Goal: Information Seeking & Learning: Compare options

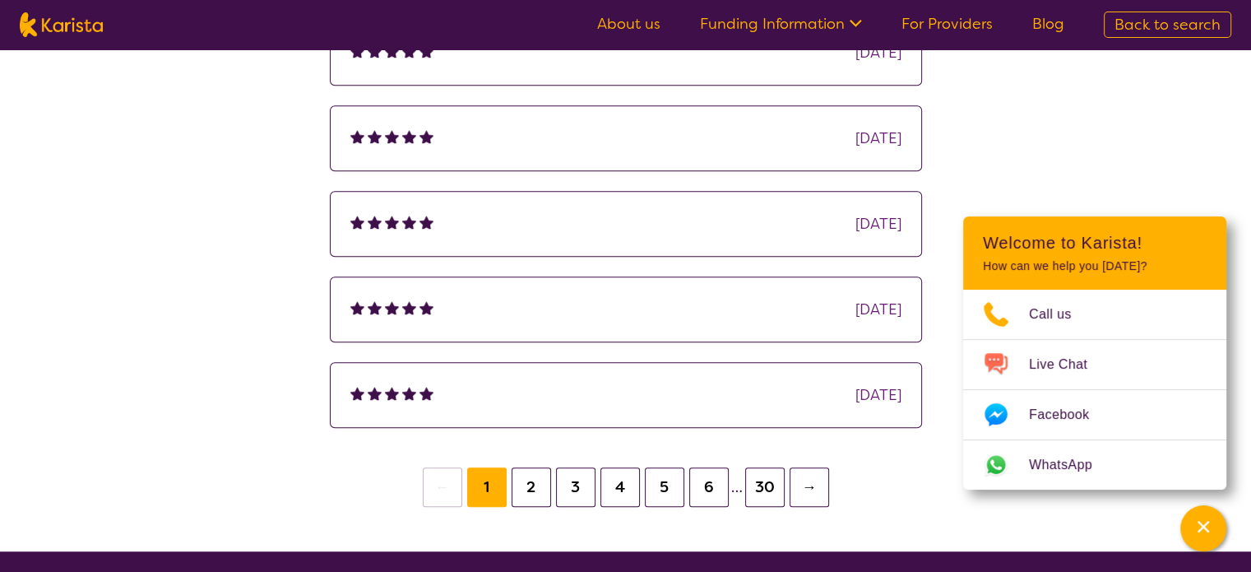
scroll to position [1234, 0]
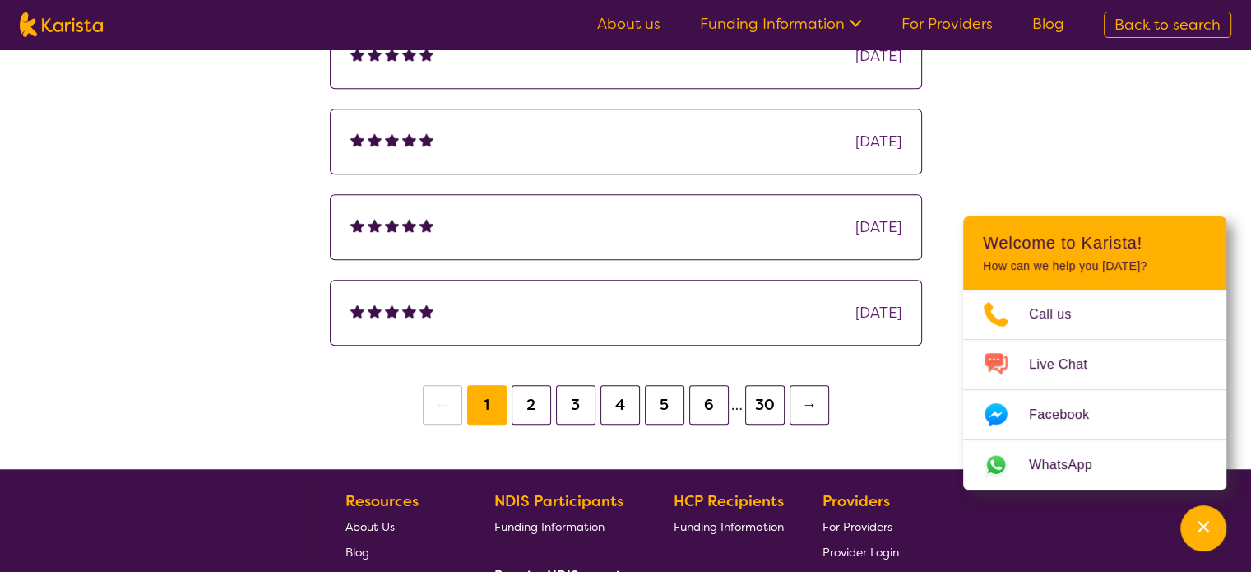
click at [539, 405] on button "2" at bounding box center [531, 404] width 39 height 39
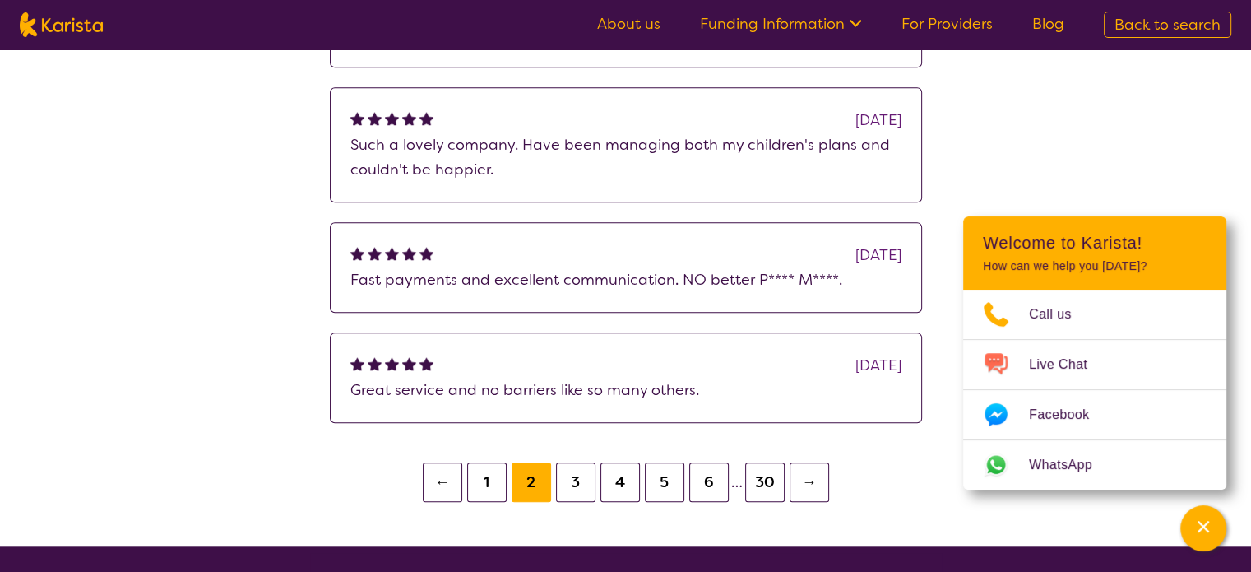
scroll to position [1480, 0]
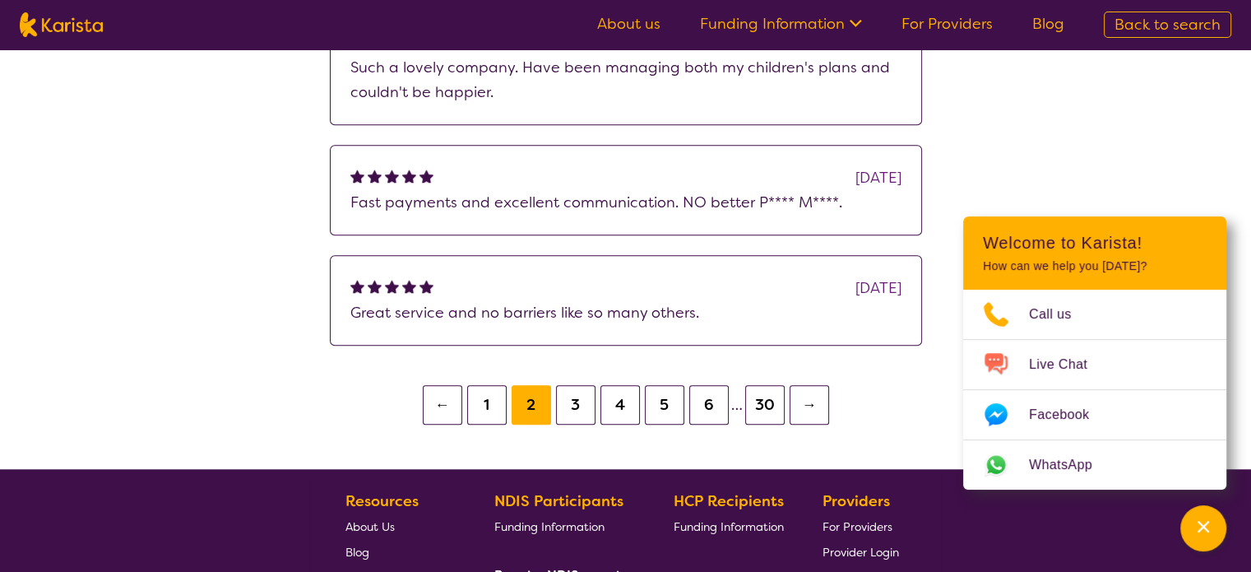
click at [573, 402] on button "3" at bounding box center [575, 404] width 39 height 39
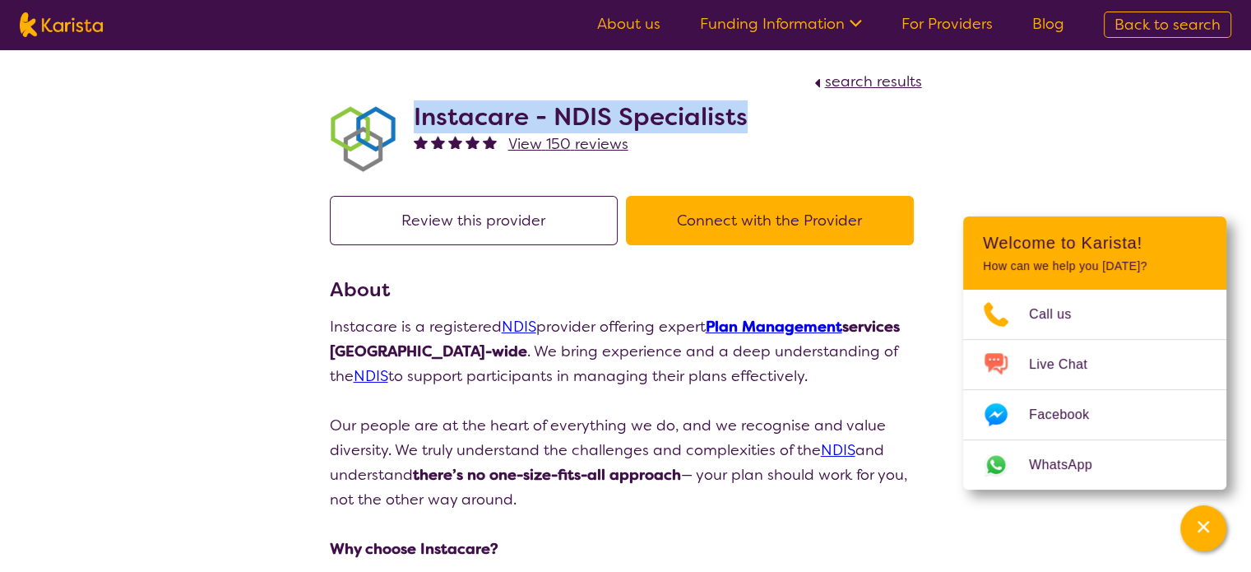
click at [836, 78] on span "search results" at bounding box center [873, 82] width 97 height 20
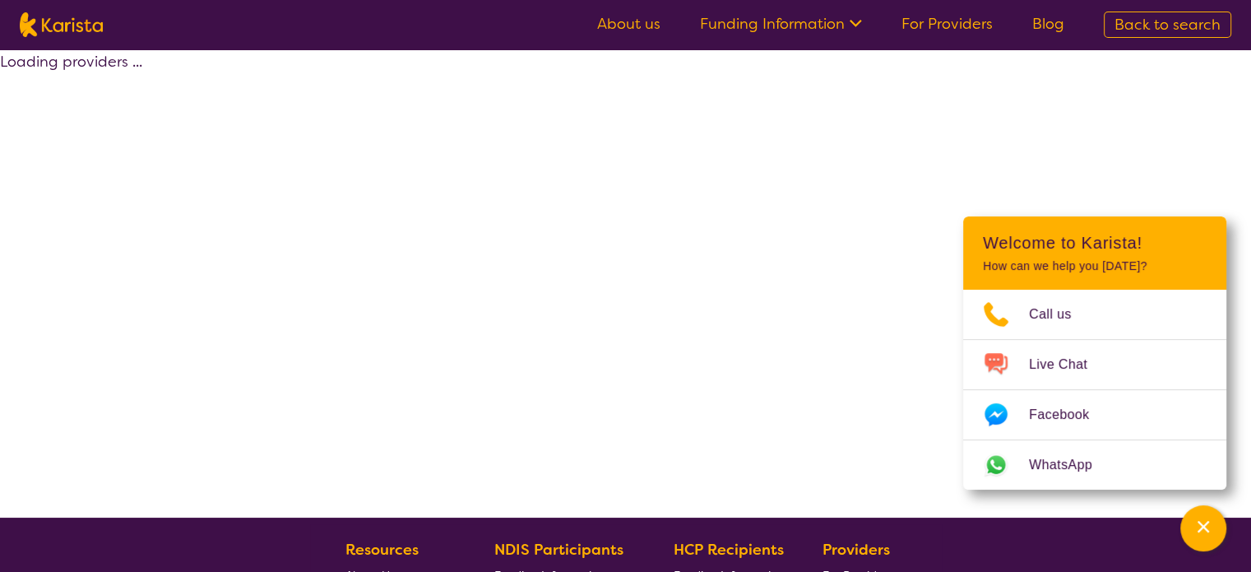
select select "by_score"
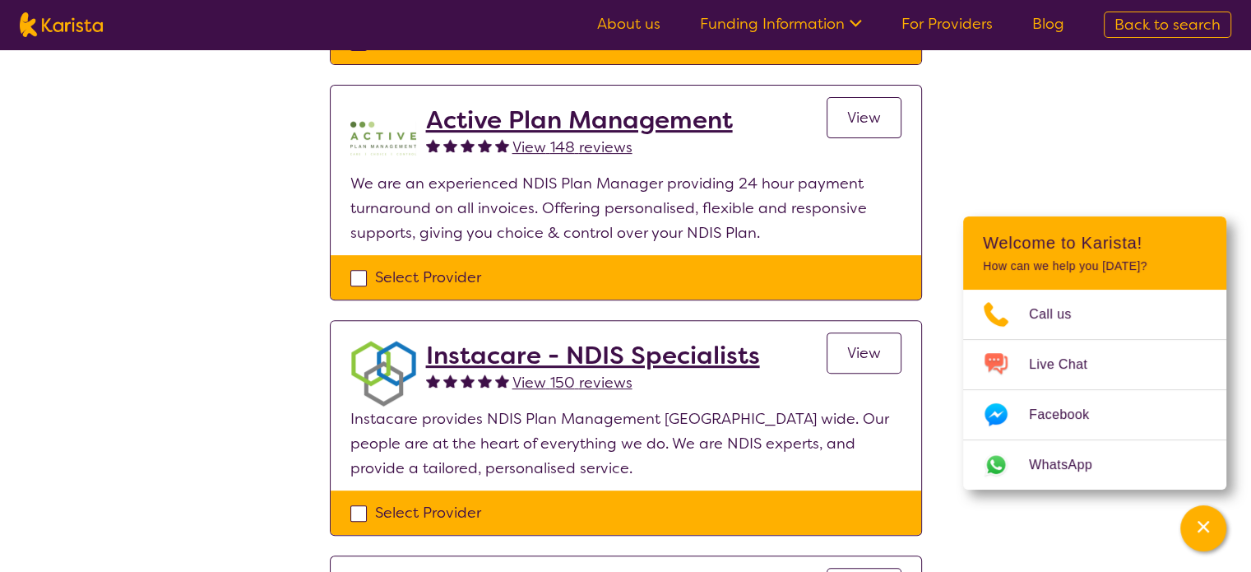
scroll to position [493, 0]
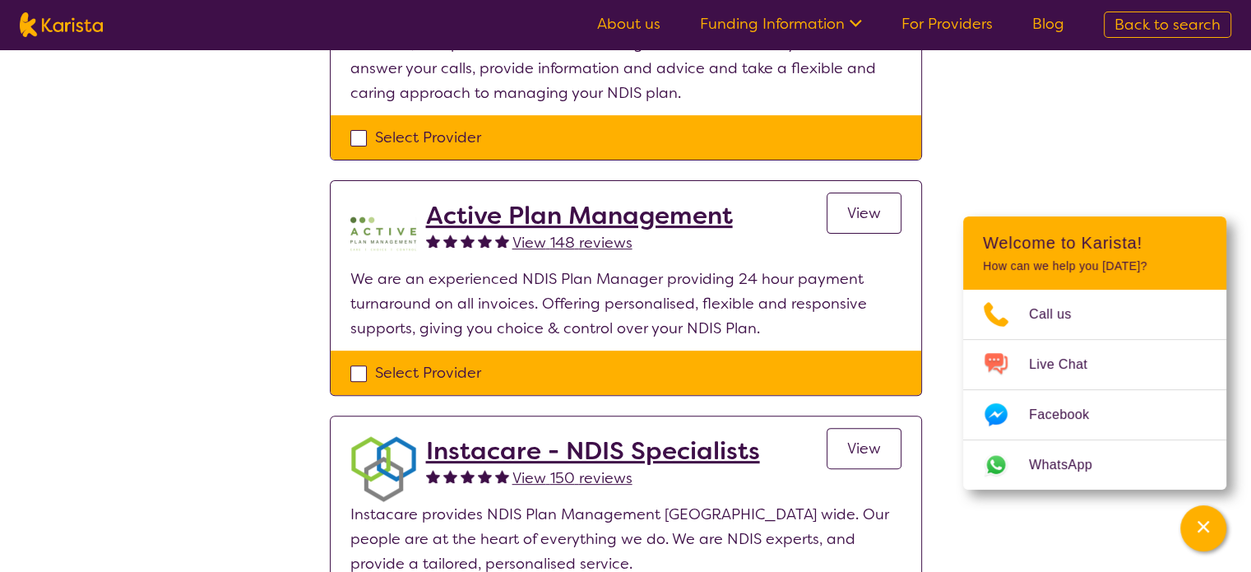
click at [859, 215] on span "View" at bounding box center [864, 213] width 34 height 20
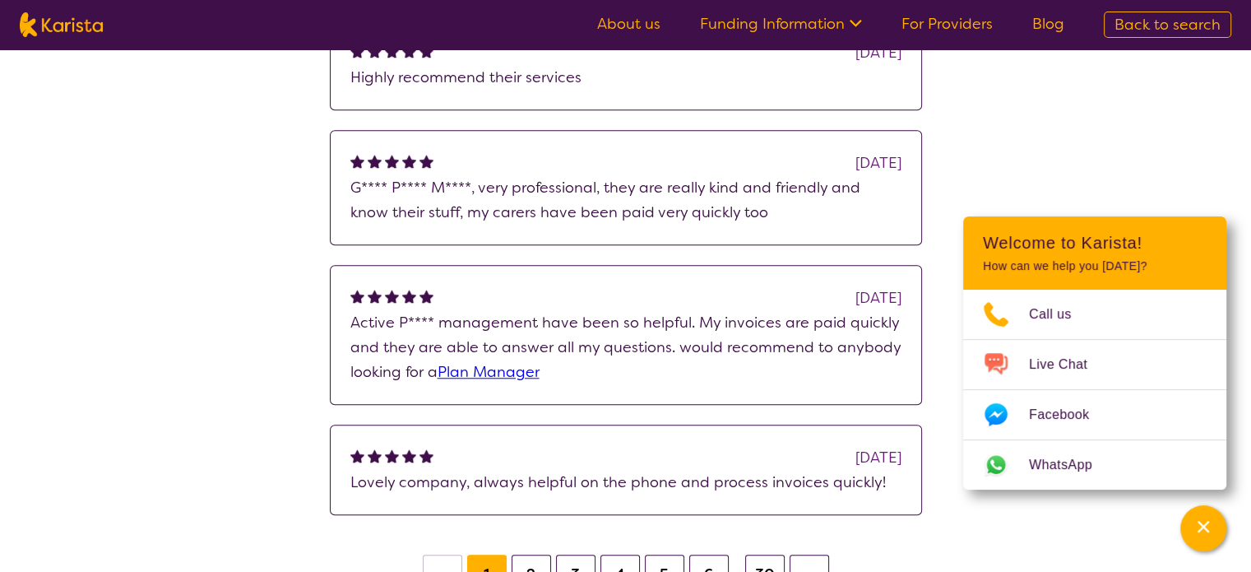
scroll to position [1563, 0]
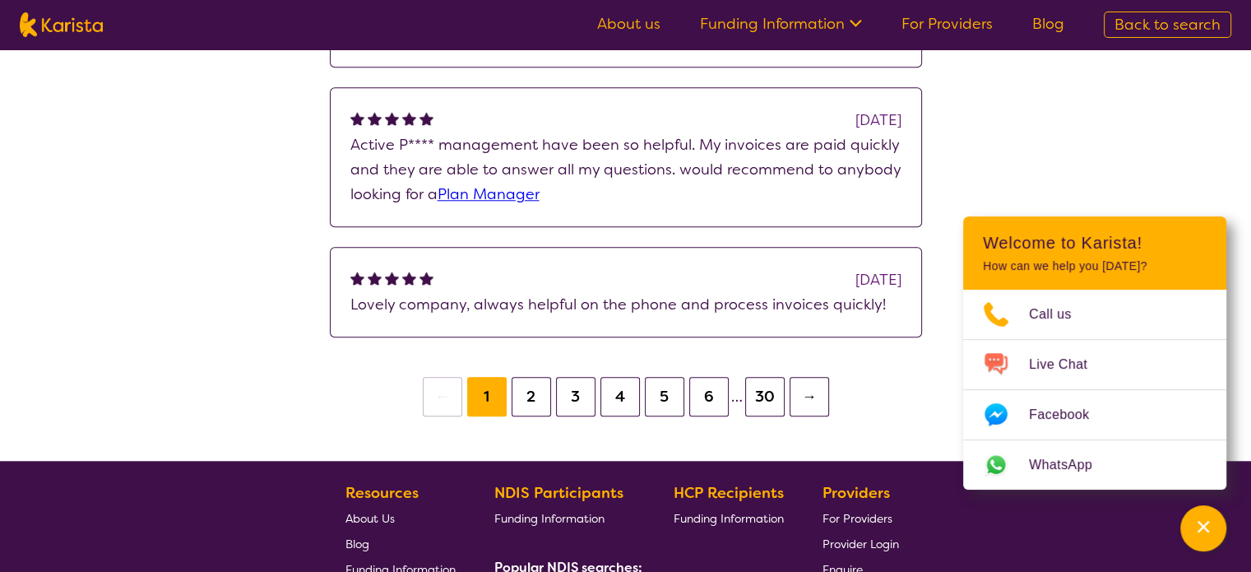
click at [540, 400] on button "2" at bounding box center [531, 396] width 39 height 39
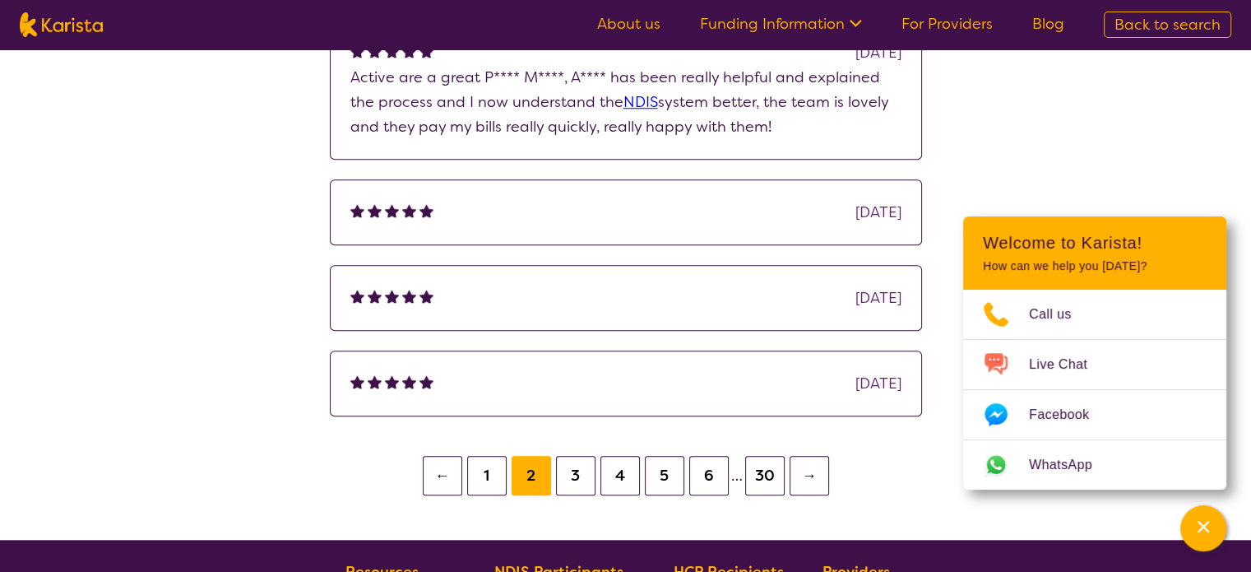
scroll to position [1480, 0]
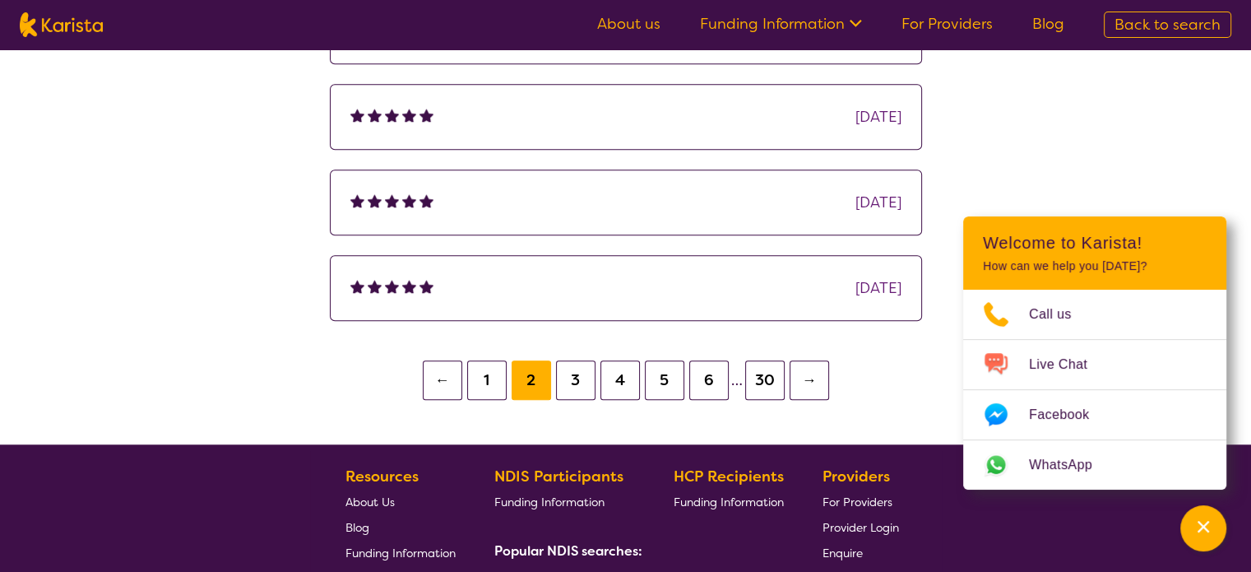
click at [576, 372] on button "3" at bounding box center [575, 379] width 39 height 39
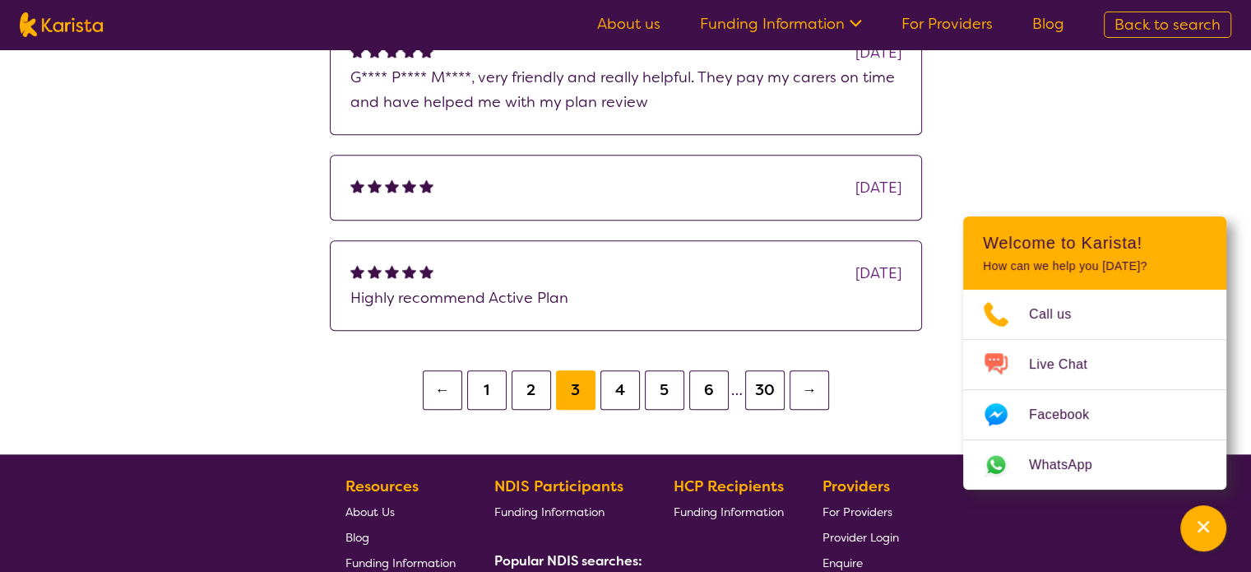
scroll to position [1480, 0]
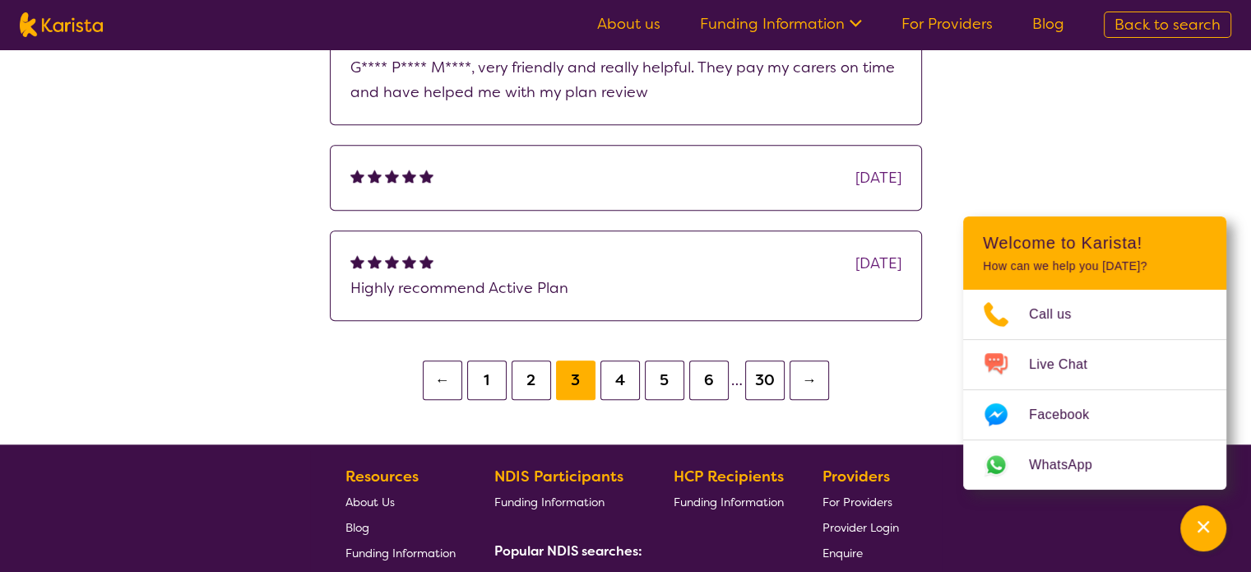
click at [535, 379] on button "2" at bounding box center [531, 379] width 39 height 39
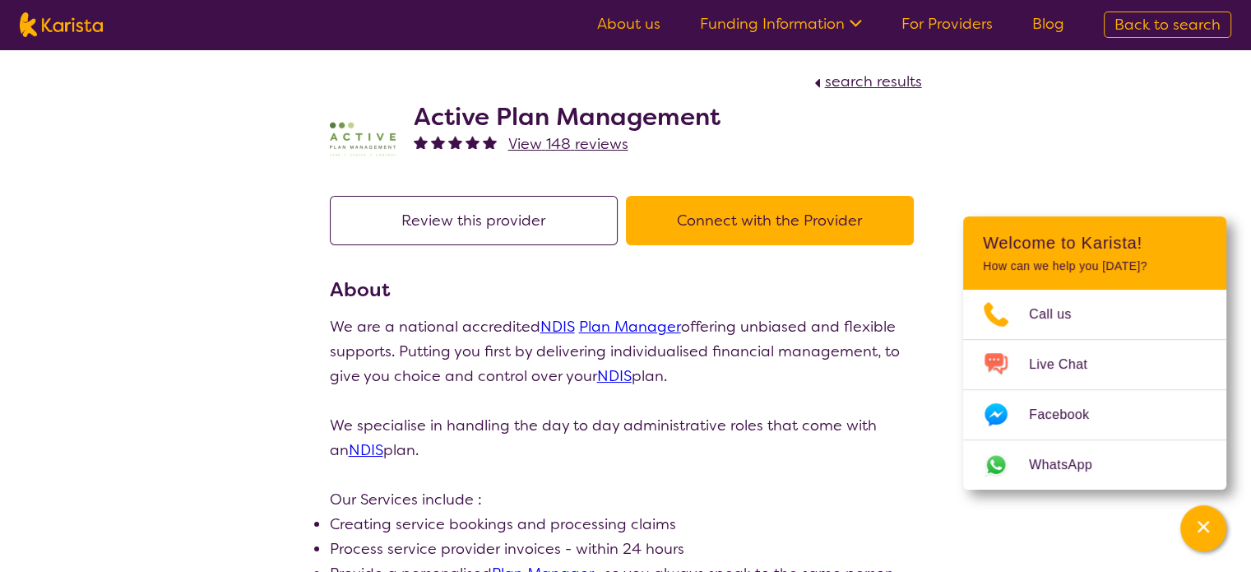
click at [889, 79] on span "search results" at bounding box center [873, 82] width 97 height 20
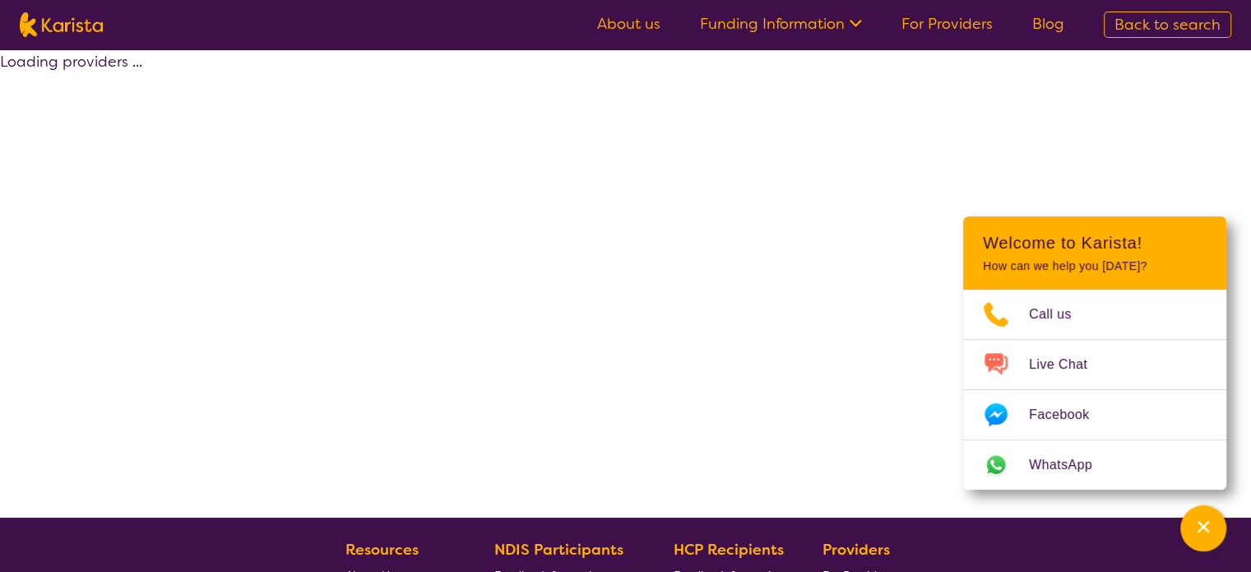
select select "by_score"
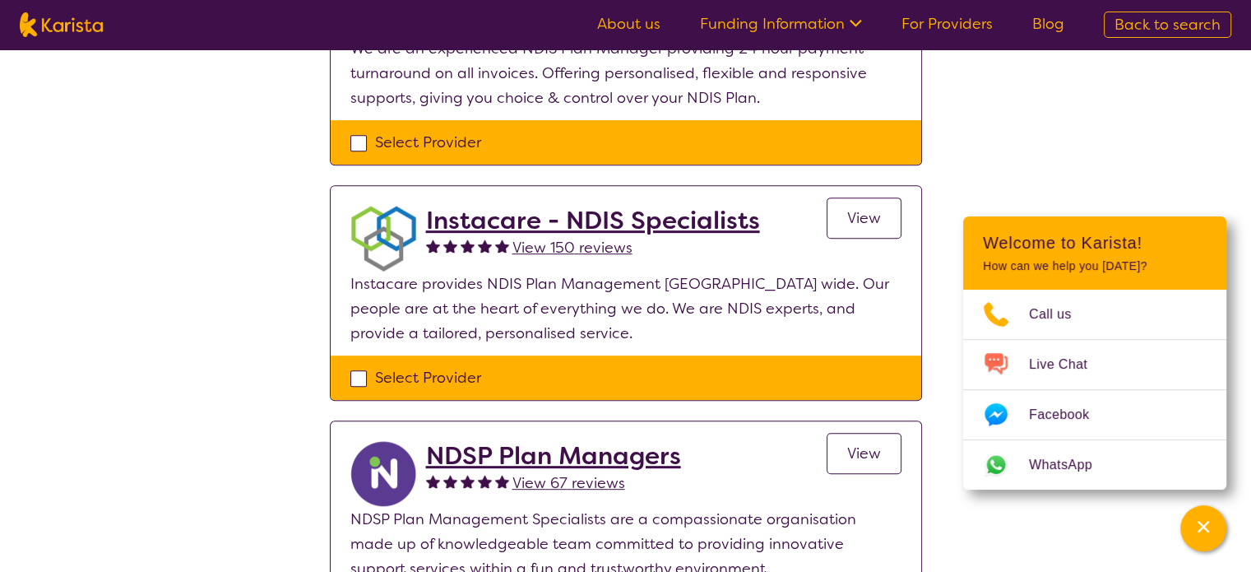
scroll to position [740, 0]
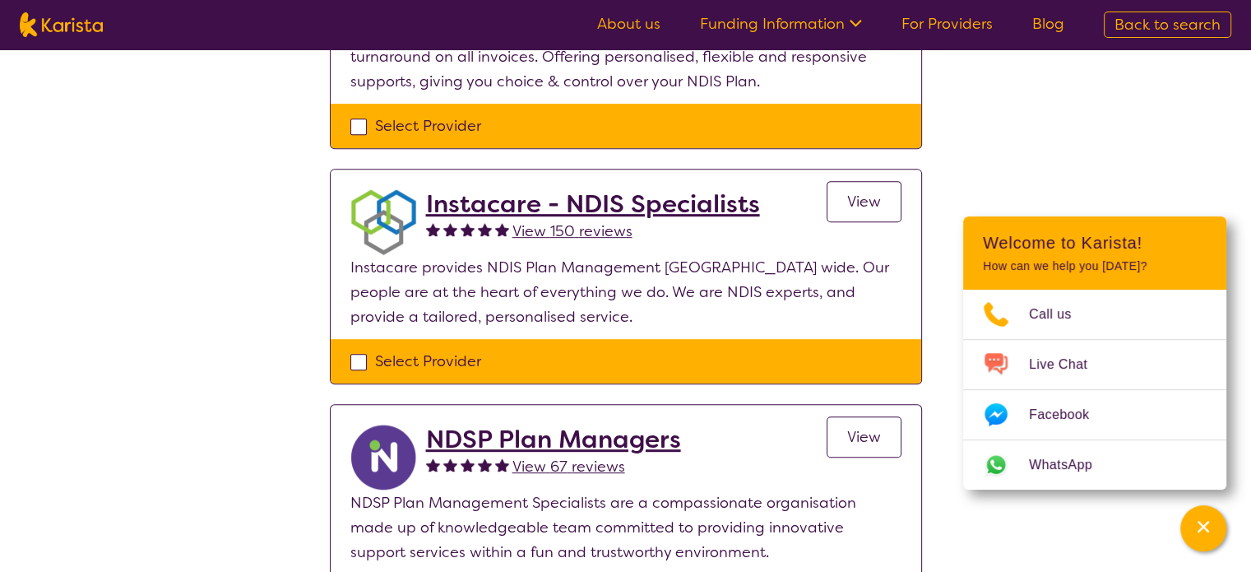
click at [359, 358] on div "Select Provider" at bounding box center [625, 361] width 551 height 25
checkbox input "true"
